Goal: Find specific page/section: Find specific page/section

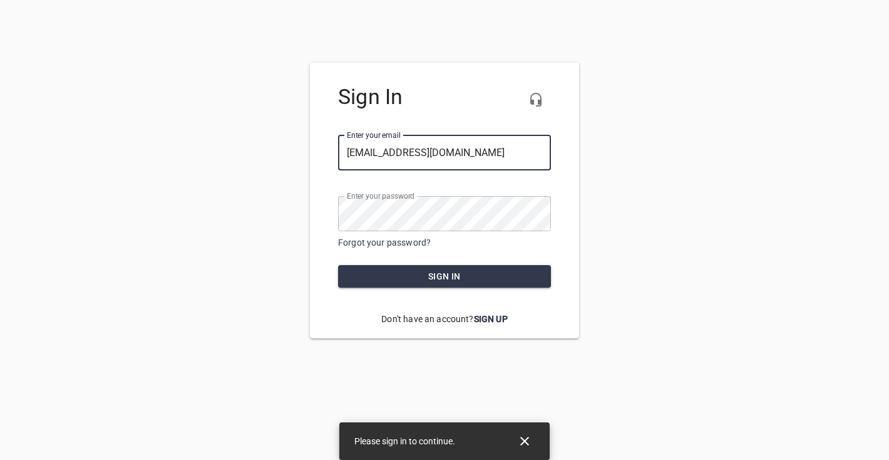
type input "[EMAIL_ADDRESS][DOMAIN_NAME]"
click at [387, 277] on span "Sign in" at bounding box center [444, 277] width 193 height 16
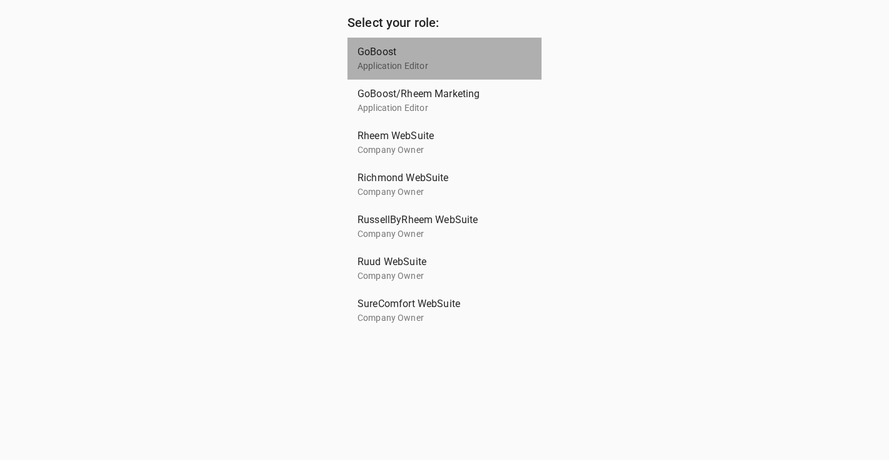
click at [409, 60] on p "Application Editor" at bounding box center [440, 65] width 164 height 13
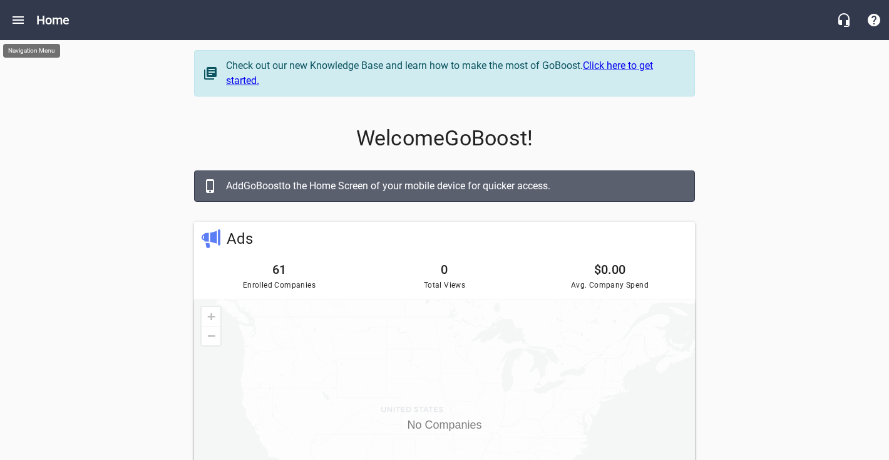
click at [20, 19] on icon "Open drawer" at bounding box center [18, 20] width 11 height 8
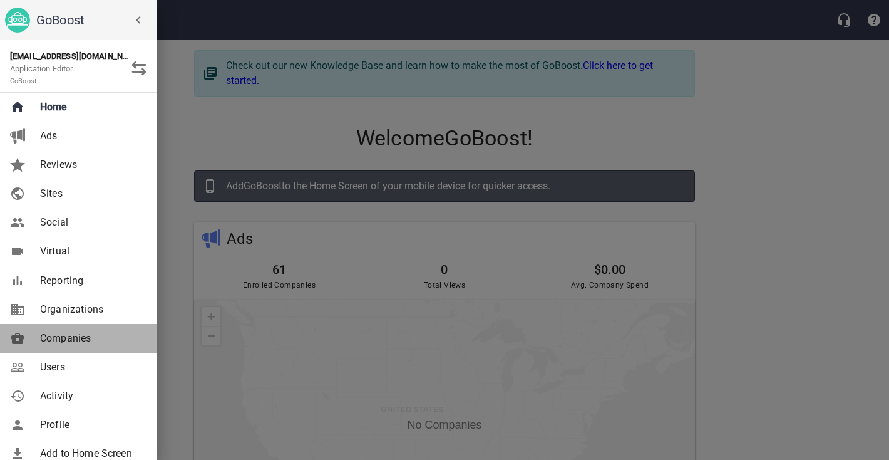
click at [85, 331] on span "Companies" at bounding box center [90, 338] width 101 height 15
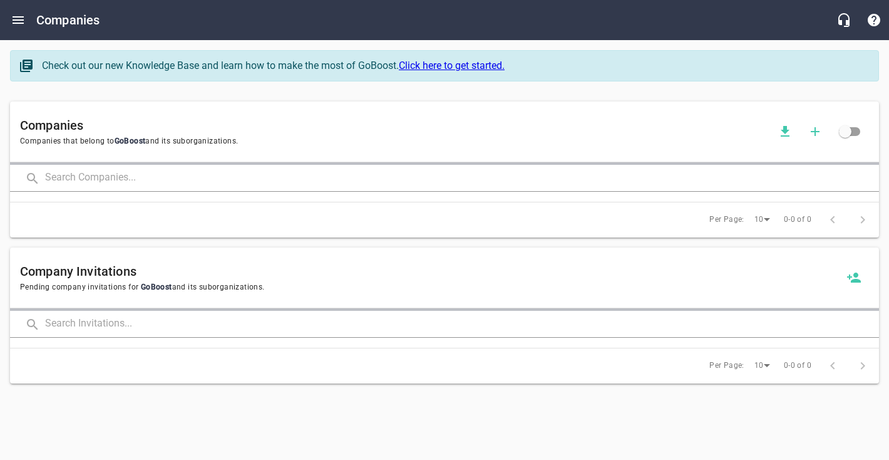
click at [157, 84] on div "Check out our new Knowledge Base and learn how to make the most of GoBoost. Cli…" at bounding box center [444, 70] width 879 height 51
click at [167, 92] on div "Check out our new Knowledge Base and learn how to make the most of GoBoost. Cli…" at bounding box center [444, 70] width 879 height 51
click at [207, 144] on span "Companies that belong to GoBoost and its suborganizations." at bounding box center [395, 141] width 750 height 13
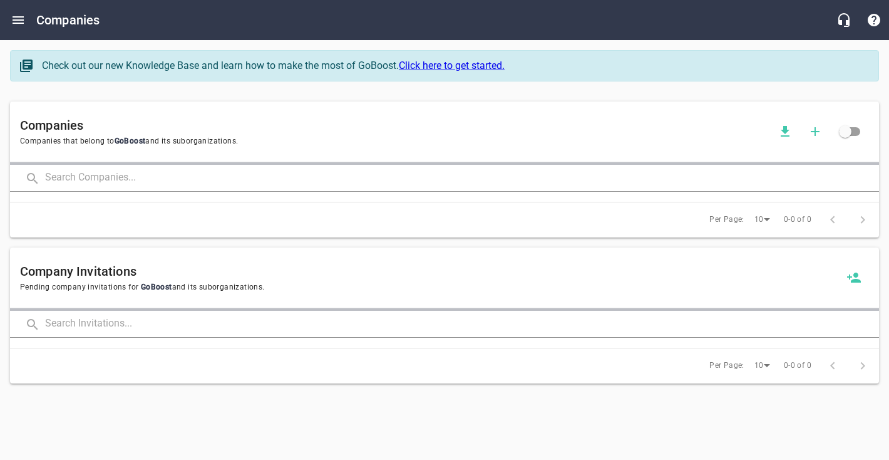
click at [188, 95] on div "Check out our new Knowledge Base and learn how to make the most of GoBoost. Cli…" at bounding box center [444, 70] width 879 height 51
click at [85, 141] on span "Companies that belong to GoBoost and its suborganizations." at bounding box center [395, 141] width 750 height 13
click at [115, 100] on div "Companies Companies that belong to GoBoost and its suborganizations. Per Page: …" at bounding box center [444, 169] width 879 height 146
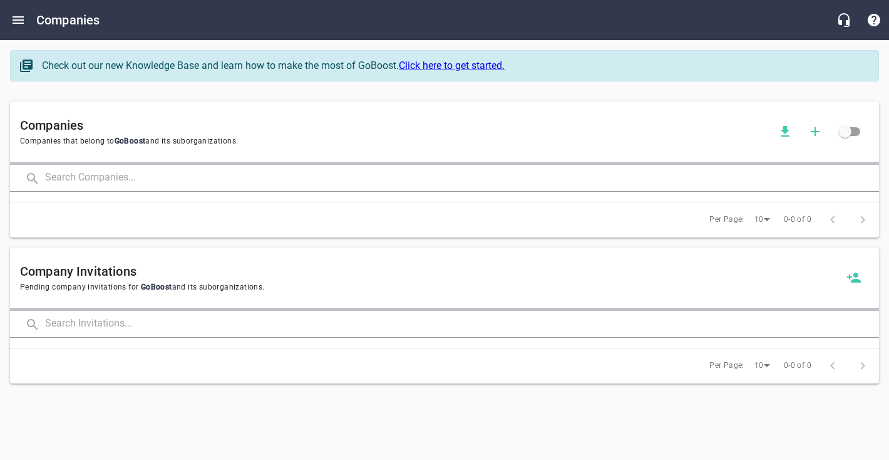
click at [182, 138] on span "Companies that belong to GoBoost and its suborganizations." at bounding box center [395, 141] width 750 height 13
click at [175, 94] on div "Check out our new Knowledge Base and learn how to make the most of GoBoost. Cli…" at bounding box center [444, 70] width 879 height 51
click at [76, 143] on span "Companies that belong to GoBoost and its suborganizations." at bounding box center [395, 141] width 750 height 13
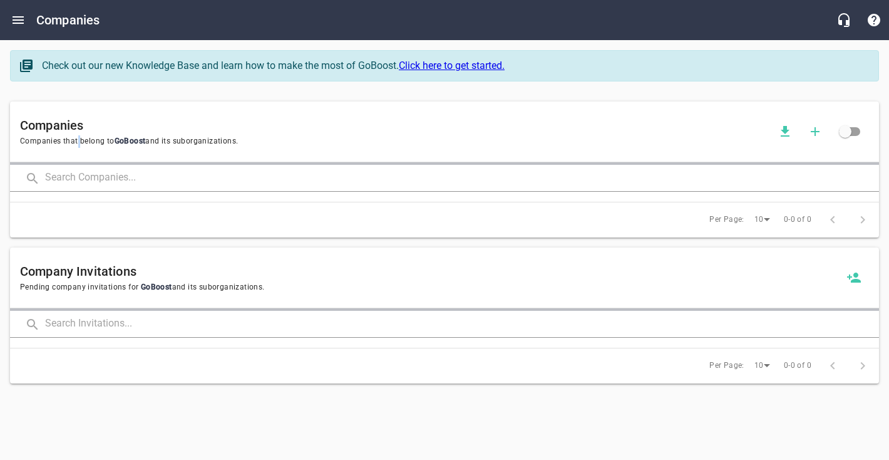
click at [76, 143] on span "Companies that belong to GoBoost and its suborganizations." at bounding box center [395, 141] width 750 height 13
click at [82, 93] on div "Check out our new Knowledge Base and learn how to make the most of GoBoost. Cli…" at bounding box center [444, 70] width 879 height 51
click at [84, 139] on span "Companies that belong to GoBoost and its suborganizations." at bounding box center [395, 141] width 750 height 13
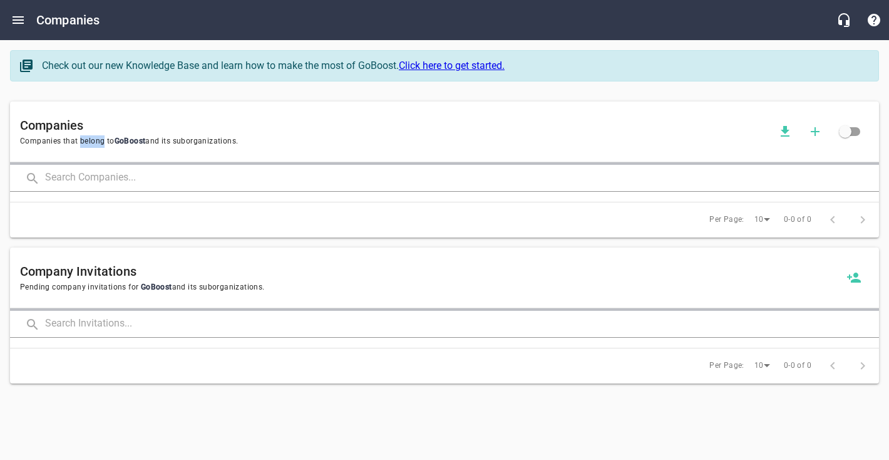
click at [84, 139] on span "Companies that belong to GoBoost and its suborganizations." at bounding box center [395, 141] width 750 height 13
click at [83, 99] on div "Companies Companies that belong to GoBoost and its suborganizations. Per Page: …" at bounding box center [444, 169] width 879 height 146
click at [182, 142] on span "Companies that belong to GoBoost and its suborganizations." at bounding box center [395, 141] width 750 height 13
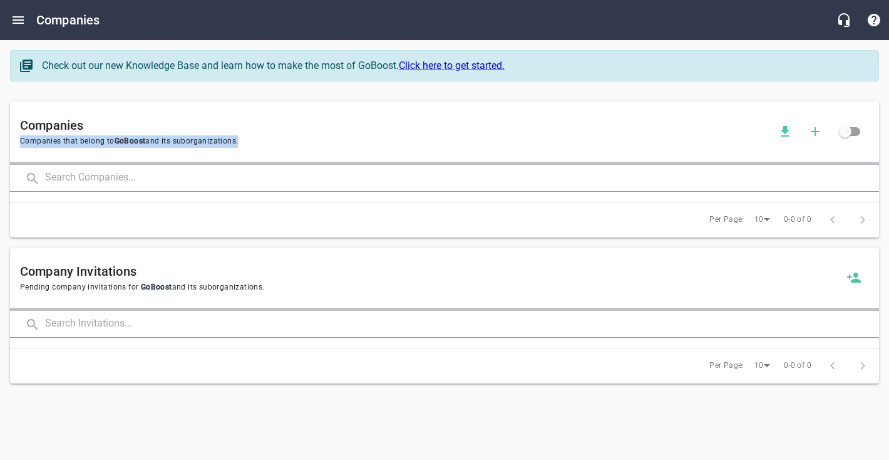
click at [182, 142] on span "Companies that belong to GoBoost and its suborganizations." at bounding box center [395, 141] width 750 height 13
click at [150, 95] on div "Check out our new Knowledge Base and learn how to make the most of GoBoost. Cli…" at bounding box center [444, 70] width 879 height 51
click at [82, 140] on span "Companies that belong to GoBoost and its suborganizations." at bounding box center [395, 141] width 750 height 13
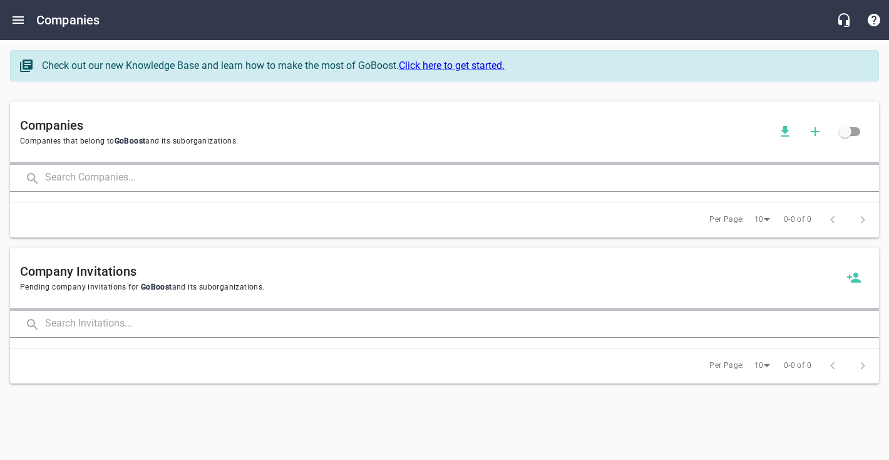
click at [83, 108] on div "Companies Companies that belong to GoBoost and its suborganizations." at bounding box center [444, 131] width 869 height 61
click at [197, 141] on span "Companies that belong to GoBoost and its suborganizations." at bounding box center [395, 141] width 750 height 13
click at [170, 100] on div "Companies Companies that belong to GoBoost and its suborganizations. Per Page: …" at bounding box center [444, 169] width 879 height 146
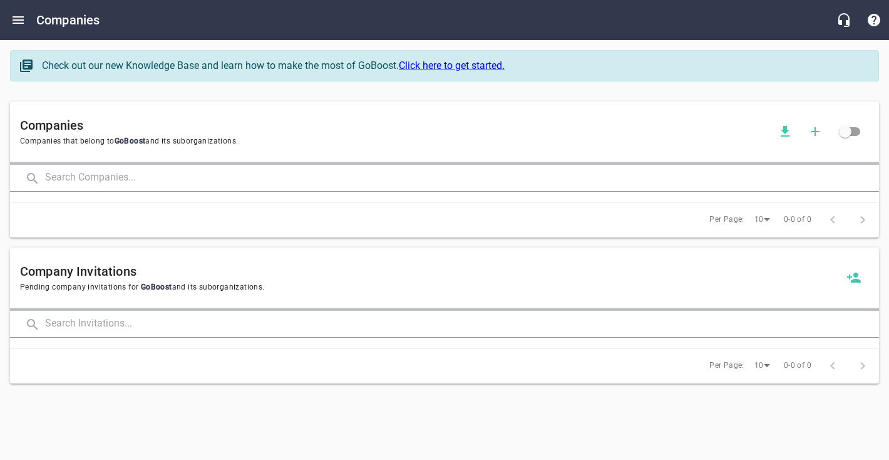
click at [59, 143] on span "Companies that belong to GoBoost and its suborganizations." at bounding box center [395, 141] width 750 height 13
click at [103, 94] on div "Check out our new Knowledge Base and learn how to make the most of GoBoost. Cli…" at bounding box center [444, 70] width 879 height 51
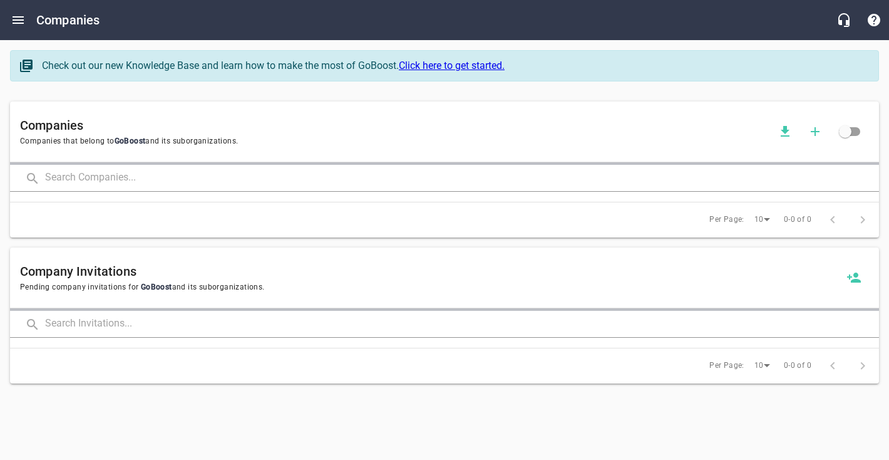
click at [133, 90] on div "Check out our new Knowledge Base and learn how to make the most of GoBoost. Cli…" at bounding box center [444, 70] width 879 height 51
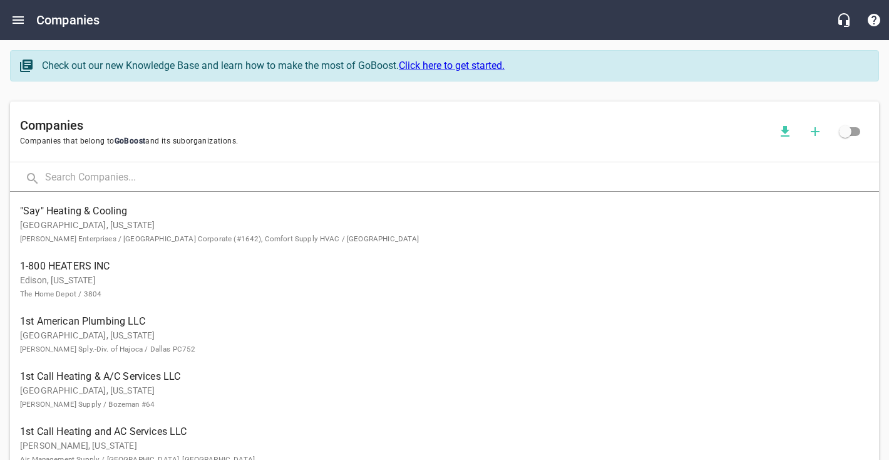
click at [123, 183] on input "text" at bounding box center [462, 178] width 834 height 27
click at [135, 95] on div "Check out our new Knowledge Base and learn how to make the most of GoBoost. Cli…" at bounding box center [444, 70] width 879 height 51
click at [131, 96] on div "Companies Companies that belong to GoBoost and its suborganizations. "Say" Heat…" at bounding box center [444, 444] width 879 height 697
click at [130, 26] on div "Companies" at bounding box center [444, 20] width 889 height 40
click at [83, 23] on h6 "Companies" at bounding box center [67, 20] width 63 height 20
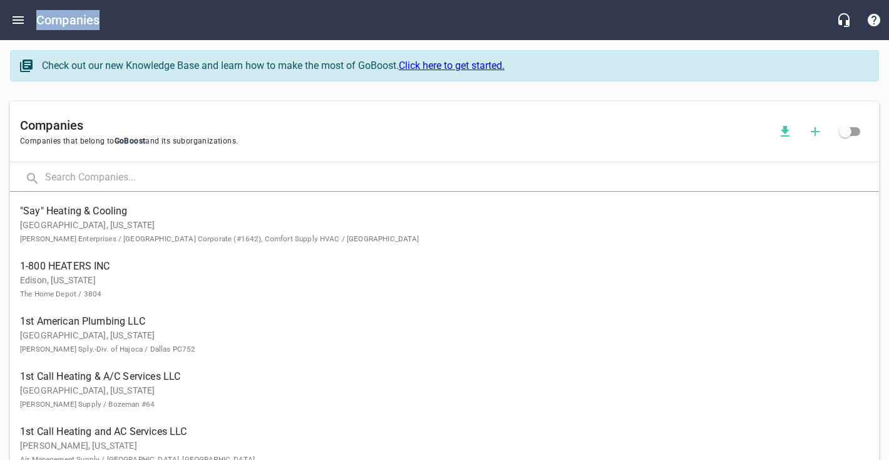
click at [83, 23] on h6 "Companies" at bounding box center [67, 20] width 63 height 20
click at [87, 97] on div "Companies Companies that belong to GoBoost and its suborganizations. "Say" Heat…" at bounding box center [444, 444] width 879 height 697
click at [61, 22] on h6 "Companies" at bounding box center [67, 20] width 63 height 20
click at [89, 92] on div "Check out our new Knowledge Base and learn how to make the most of GoBoost. Cli…" at bounding box center [444, 70] width 879 height 51
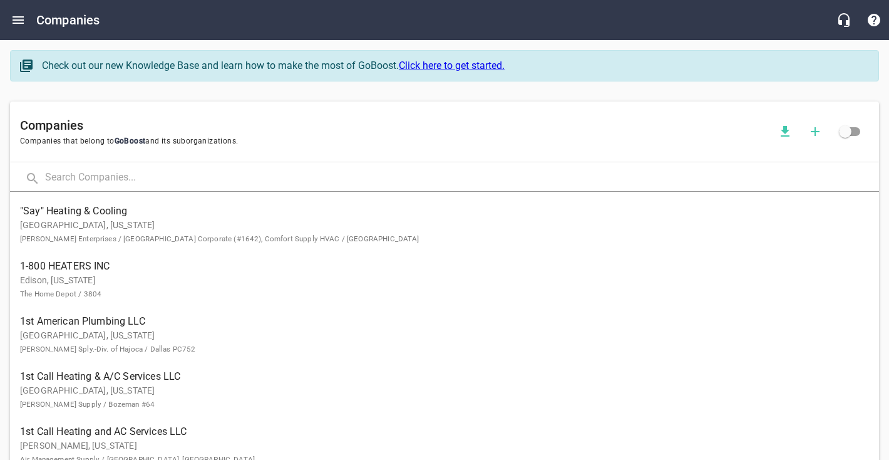
click at [47, 128] on h6 "Companies" at bounding box center [395, 125] width 750 height 20
click at [49, 99] on div "Companies Companies that belong to GoBoost and its suborganizations. "Say" Heat…" at bounding box center [444, 444] width 879 height 697
click at [71, 165] on input "text" at bounding box center [462, 178] width 834 height 27
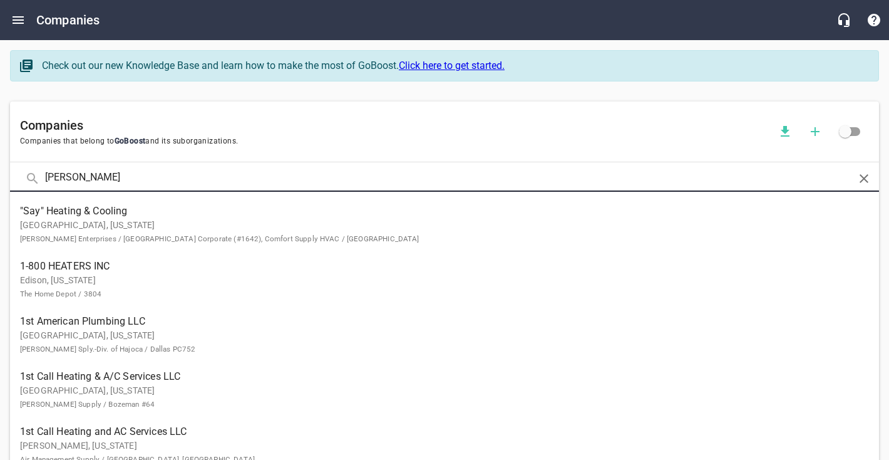
type input "[PERSON_NAME]"
click button at bounding box center [0, 0] width 0 height 0
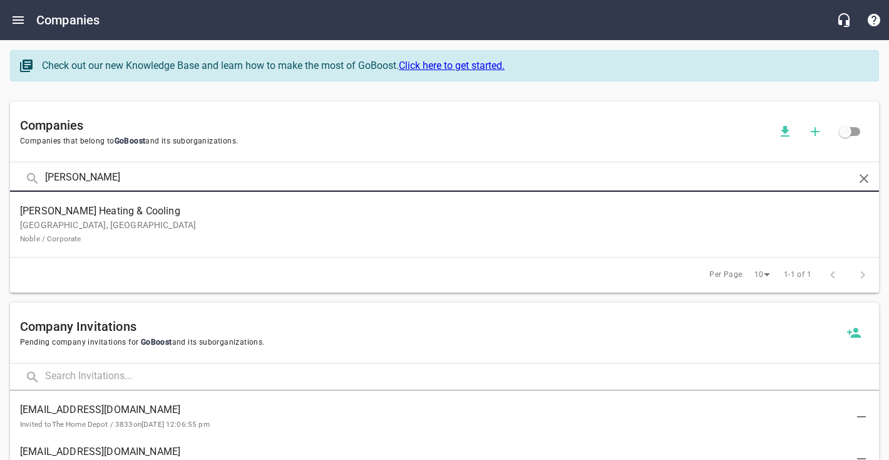
click at [48, 214] on span "[PERSON_NAME] Heating & Cooling" at bounding box center [434, 210] width 829 height 15
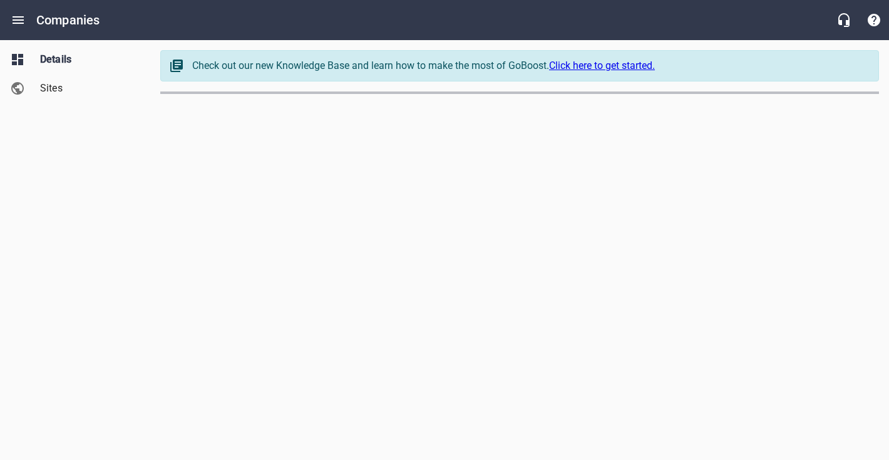
select select "62"
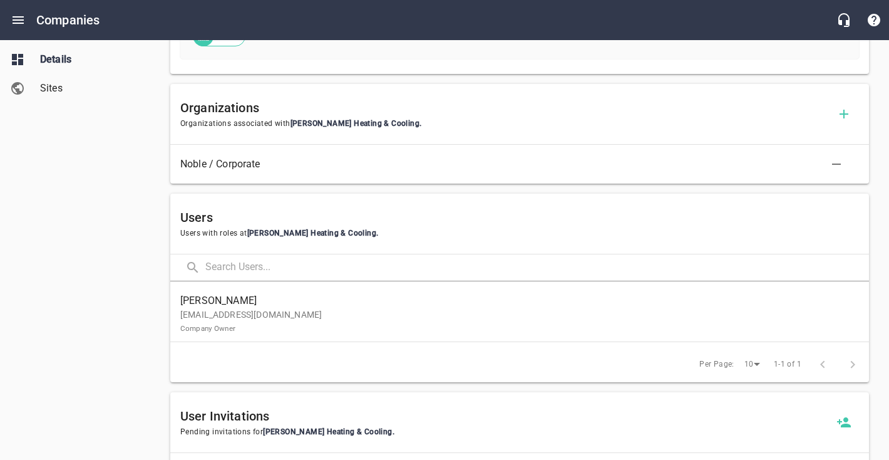
scroll to position [641, 0]
click at [311, 307] on p "[EMAIL_ADDRESS][DOMAIN_NAME] Company Owner" at bounding box center [514, 320] width 669 height 26
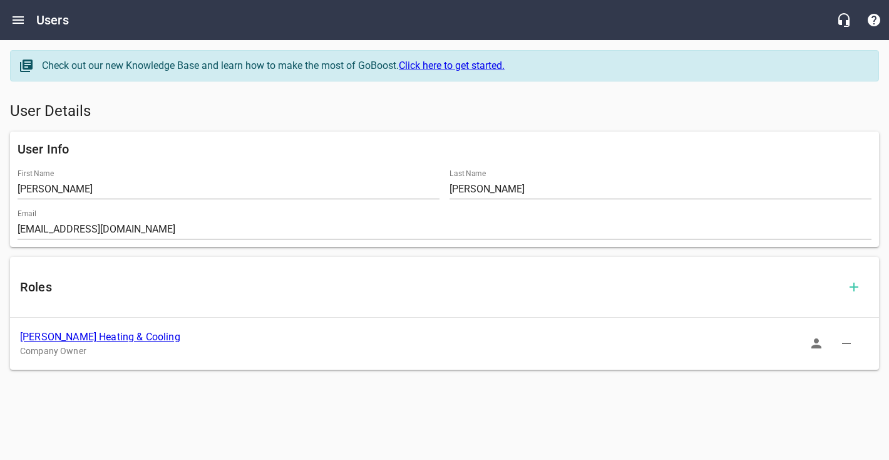
click at [813, 342] on icon "button" at bounding box center [816, 343] width 15 height 15
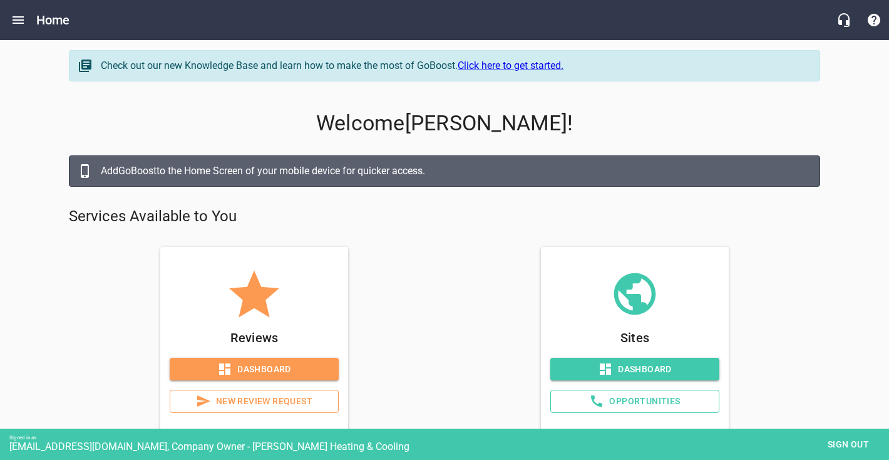
click at [446, 127] on p "Welcome [PERSON_NAME] !" at bounding box center [444, 123] width 751 height 25
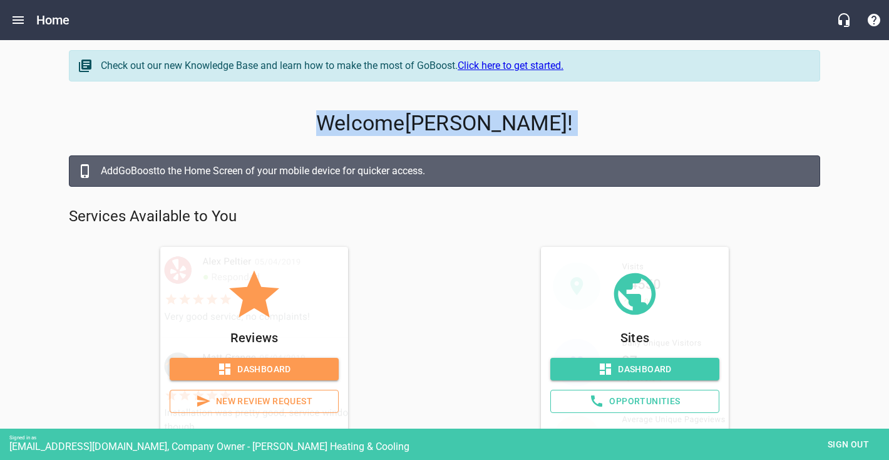
click at [446, 127] on p "Welcome [PERSON_NAME] !" at bounding box center [444, 123] width 751 height 25
click at [450, 126] on p "Welcome [PERSON_NAME] !" at bounding box center [444, 123] width 751 height 25
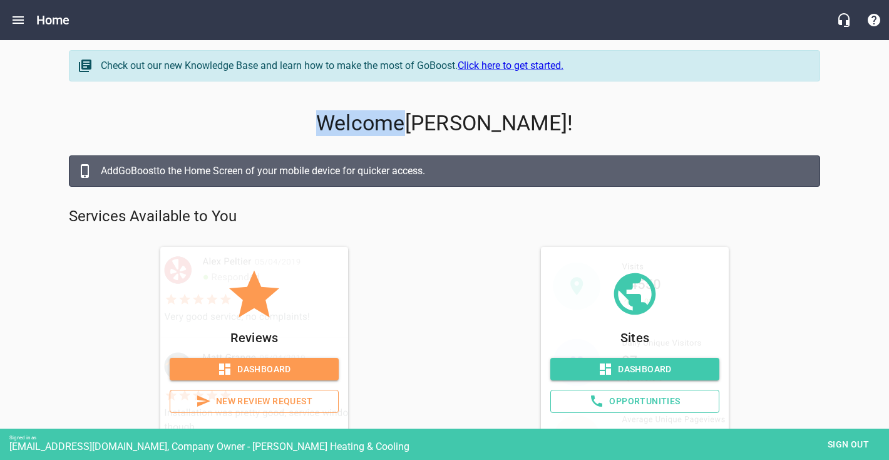
click at [450, 126] on p "Welcome [PERSON_NAME] !" at bounding box center [444, 123] width 751 height 25
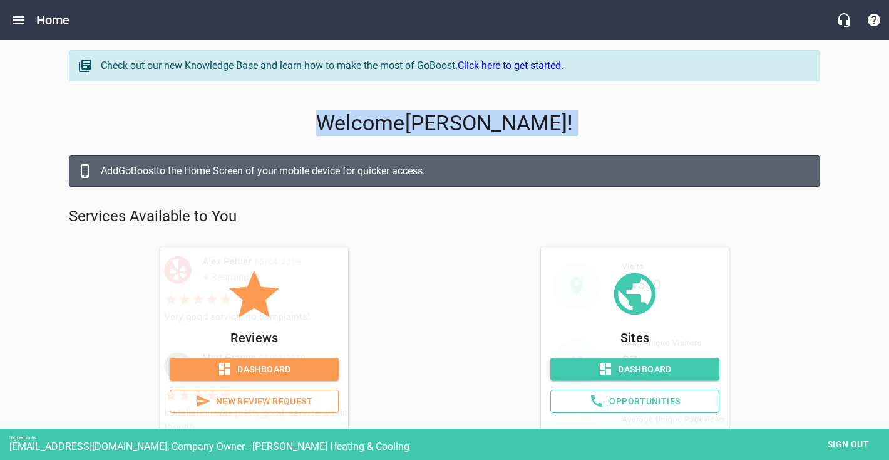
click at [450, 126] on p "Welcome [PERSON_NAME] !" at bounding box center [444, 123] width 751 height 25
click at [510, 120] on p "Welcome [PERSON_NAME] !" at bounding box center [444, 123] width 751 height 25
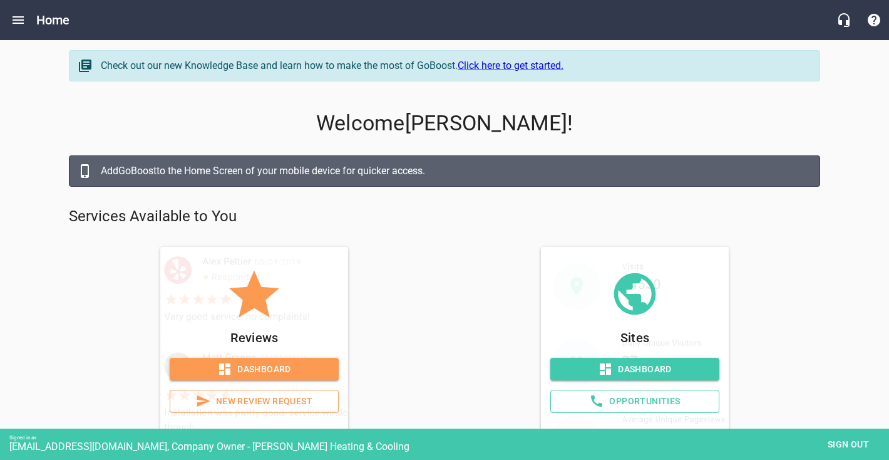
click at [510, 120] on p "Welcome [PERSON_NAME] !" at bounding box center [444, 123] width 751 height 25
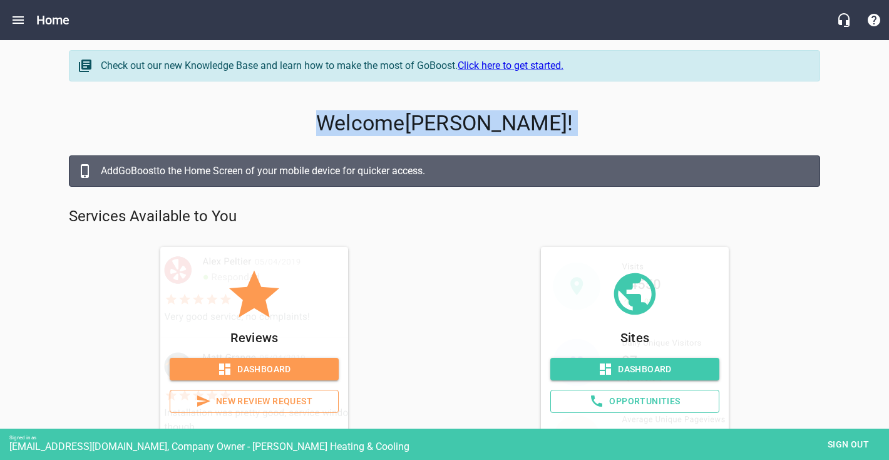
click at [510, 120] on p "Welcome [PERSON_NAME] !" at bounding box center [444, 123] width 751 height 25
click at [530, 121] on p "Welcome [PERSON_NAME] !" at bounding box center [444, 123] width 751 height 25
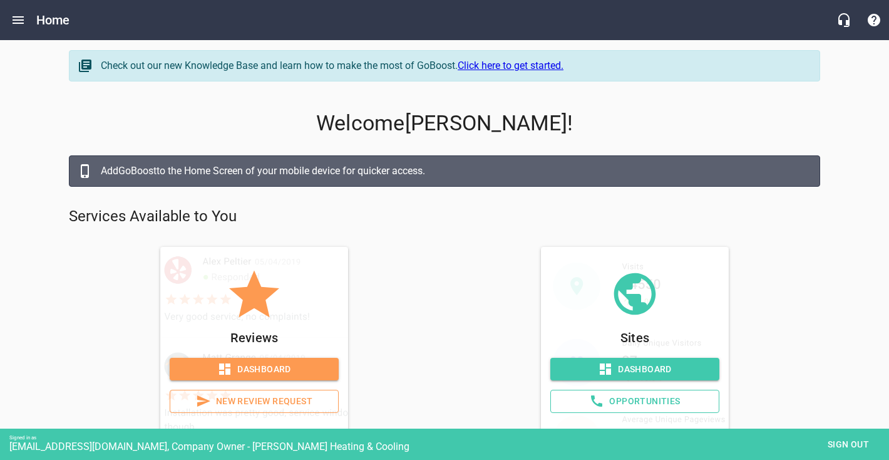
click at [475, 123] on p "Welcome [PERSON_NAME] !" at bounding box center [444, 123] width 751 height 25
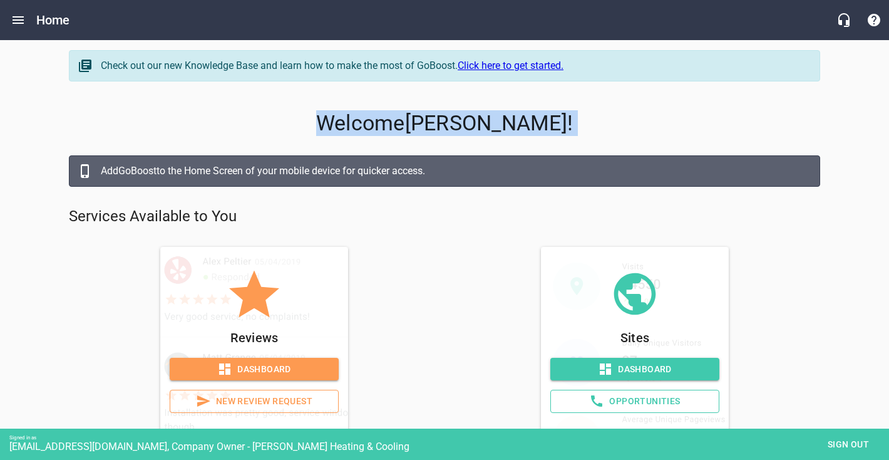
click at [475, 123] on p "Welcome [PERSON_NAME] !" at bounding box center [444, 123] width 751 height 25
click at [542, 121] on p "Welcome [PERSON_NAME] !" at bounding box center [444, 123] width 751 height 25
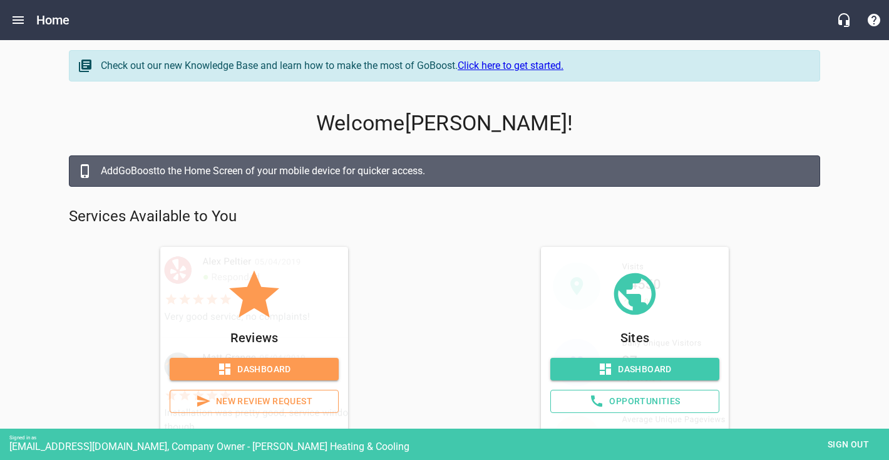
click at [476, 124] on p "Welcome [PERSON_NAME] !" at bounding box center [444, 123] width 751 height 25
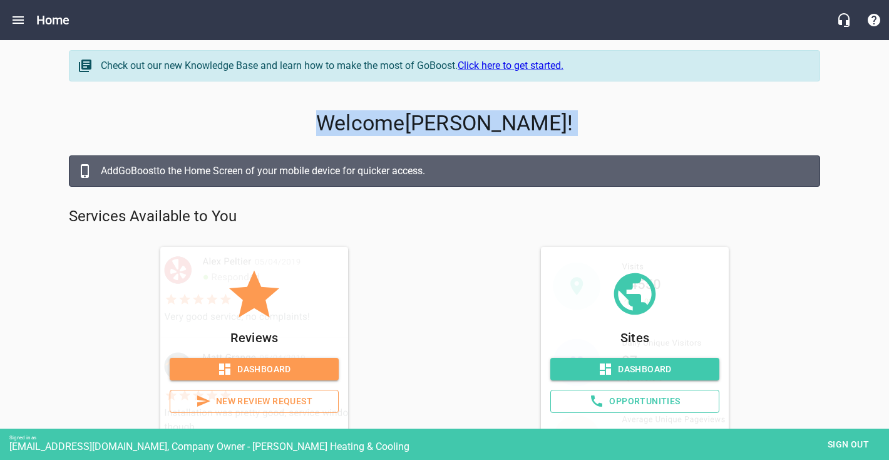
click at [476, 124] on p "Welcome [PERSON_NAME] !" at bounding box center [444, 123] width 751 height 25
click at [550, 121] on p "Welcome [PERSON_NAME] !" at bounding box center [444, 123] width 751 height 25
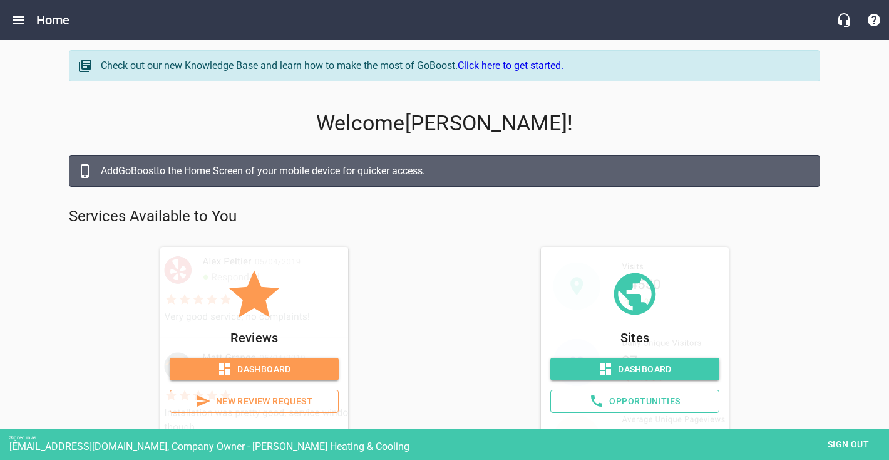
click at [491, 126] on p "Welcome [PERSON_NAME] !" at bounding box center [444, 123] width 751 height 25
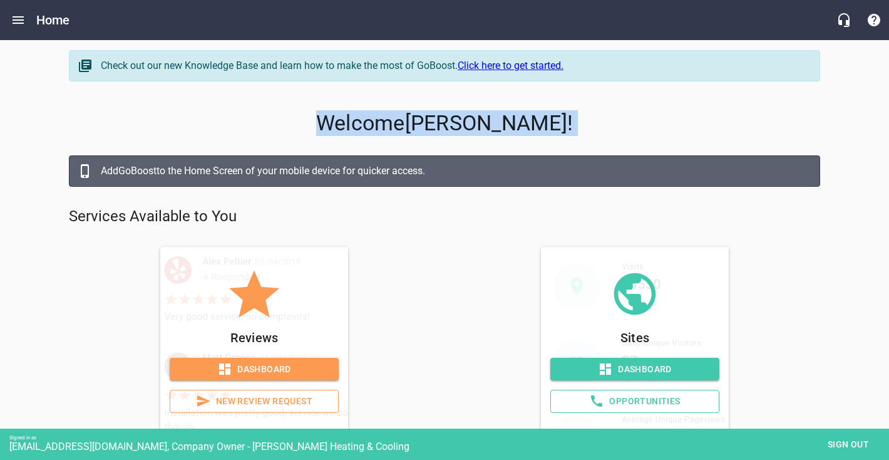
click at [491, 126] on p "Welcome [PERSON_NAME] !" at bounding box center [444, 123] width 751 height 25
click at [466, 121] on p "Welcome [PERSON_NAME] !" at bounding box center [444, 123] width 751 height 25
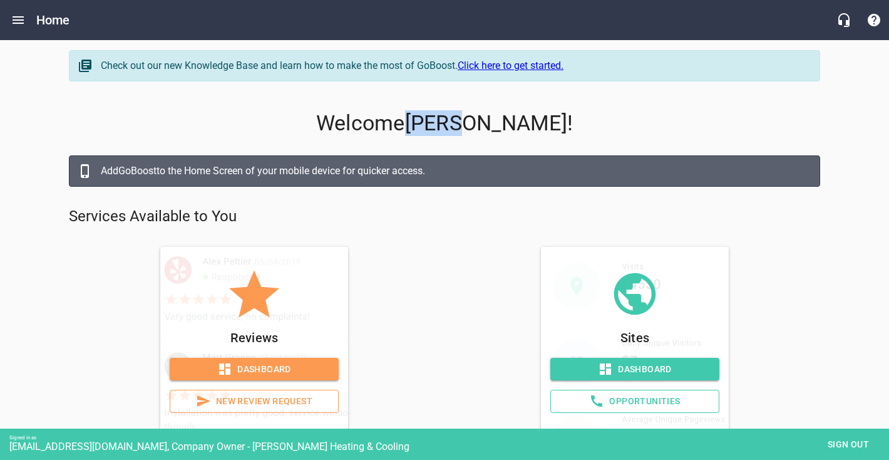
click at [466, 121] on p "Welcome [PERSON_NAME] !" at bounding box center [444, 123] width 751 height 25
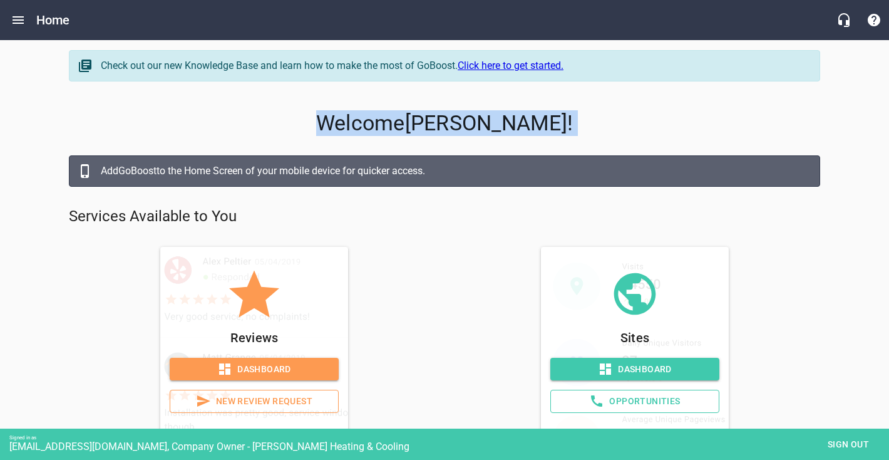
click at [466, 121] on p "Welcome [PERSON_NAME] !" at bounding box center [444, 123] width 751 height 25
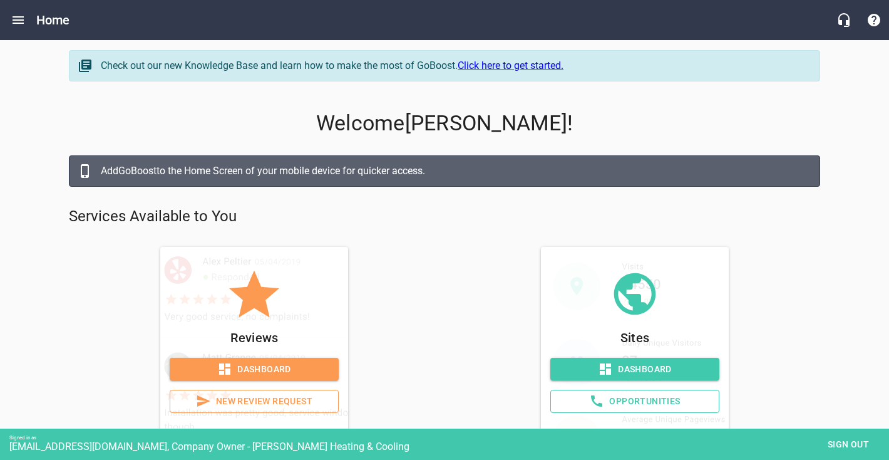
click at [498, 258] on div "Sites Dashboard Opportunities" at bounding box center [635, 342] width 371 height 191
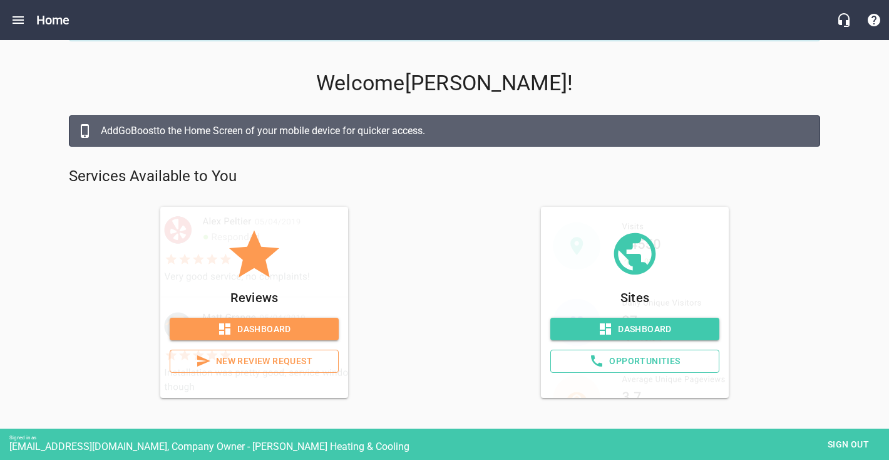
scroll to position [41, 0]
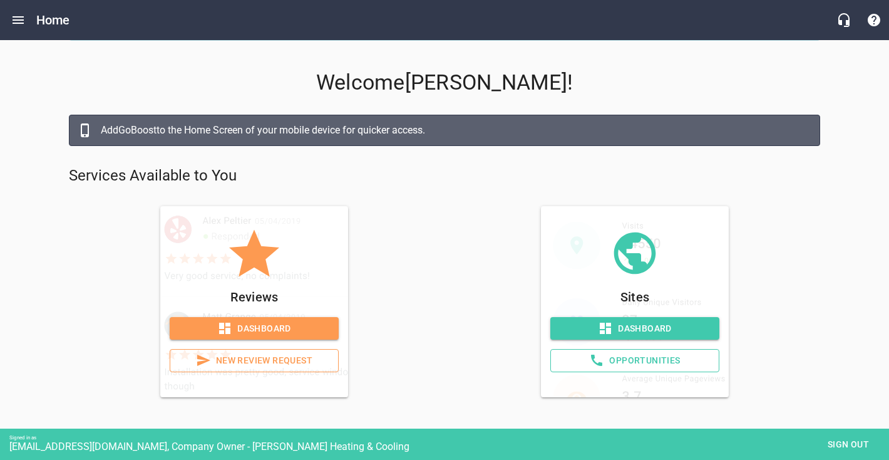
click at [656, 328] on span "Dashboard" at bounding box center [634, 329] width 149 height 16
